Goal: Information Seeking & Learning: Learn about a topic

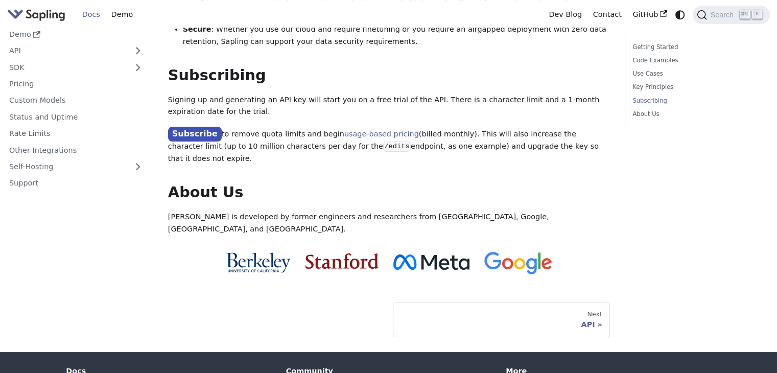
scroll to position [817, 0]
